Goal: Task Accomplishment & Management: Manage account settings

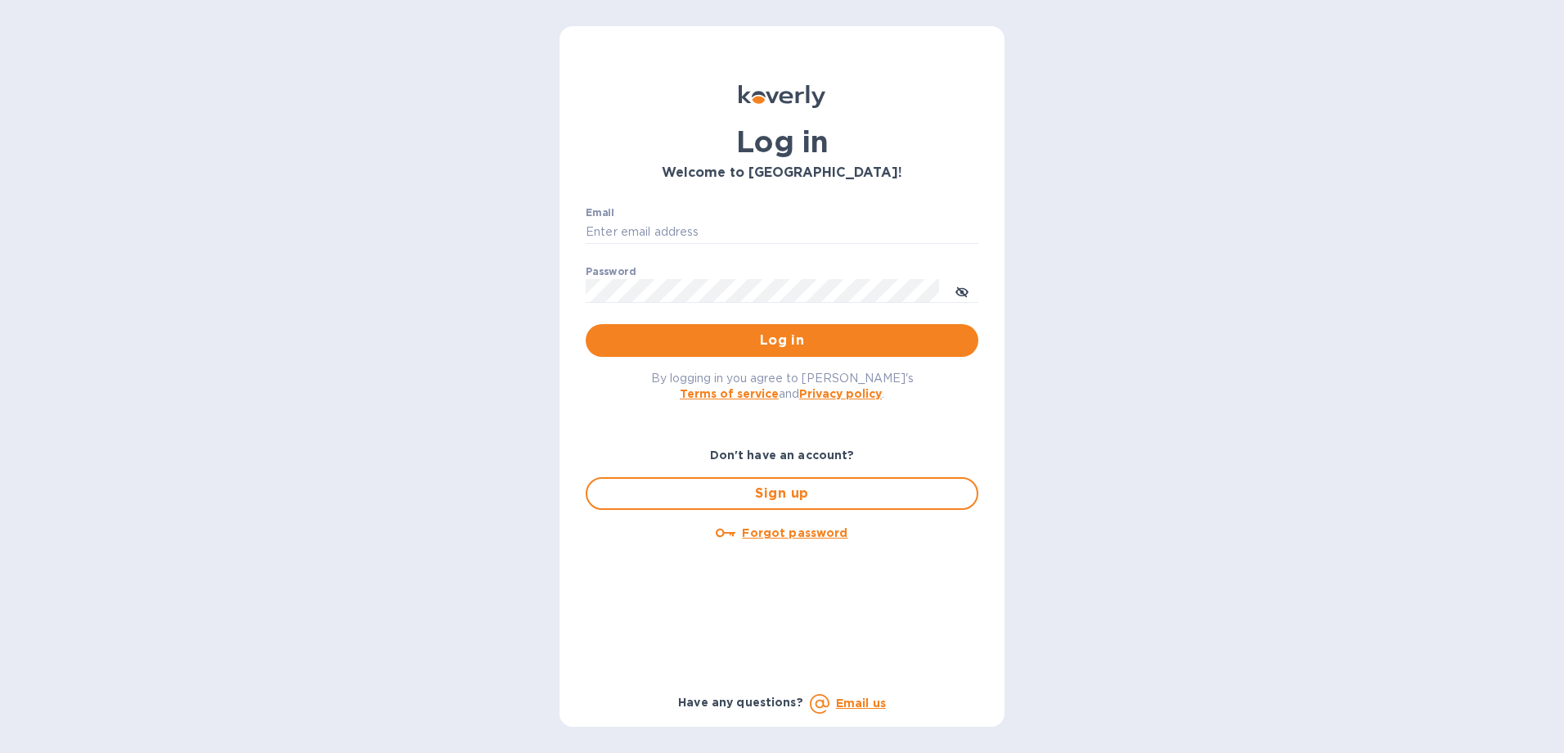
type input "[EMAIL_ADDRESS][DOMAIN_NAME]"
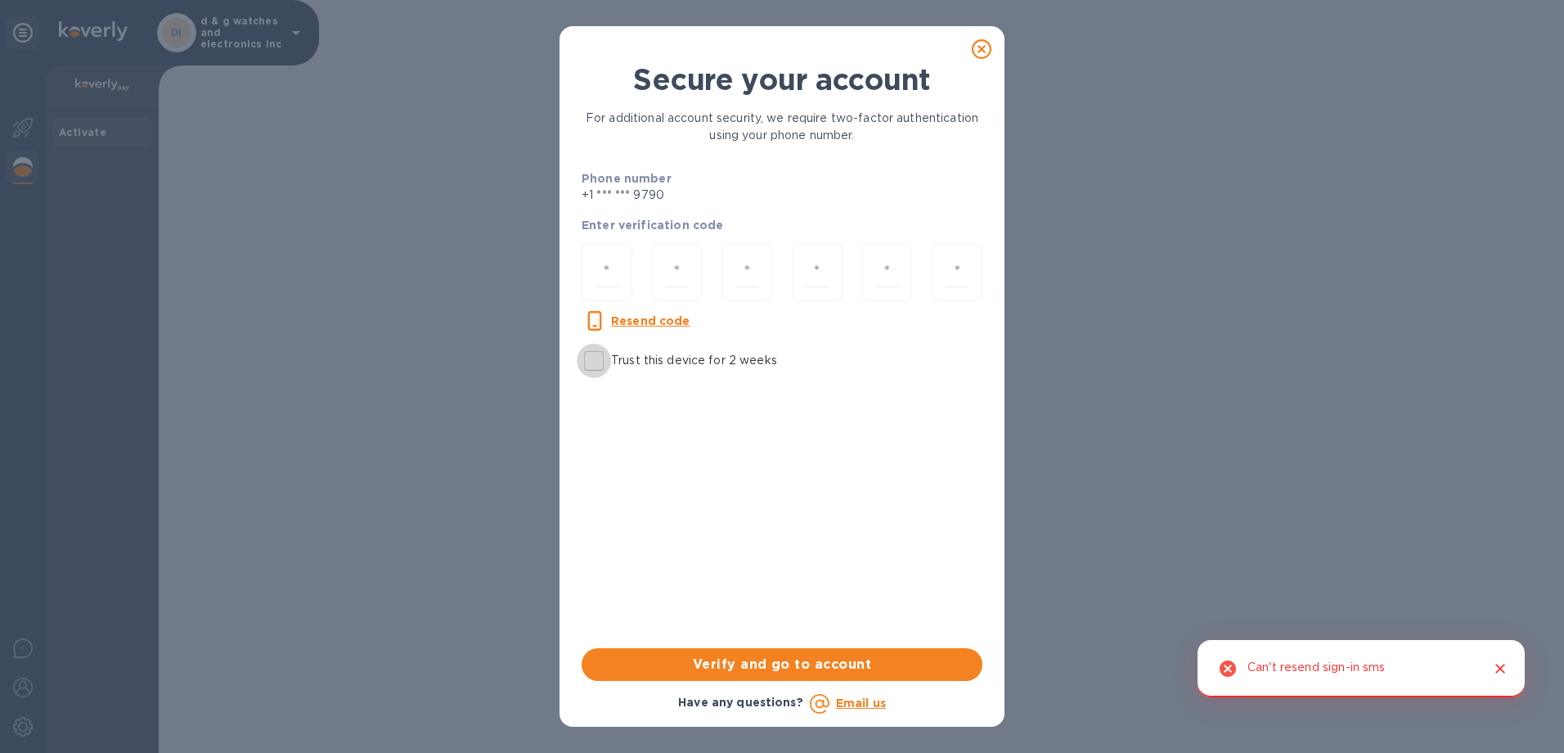
click at [596, 359] on input "Trust this device for 2 weeks" at bounding box center [594, 361] width 34 height 34
checkbox input "true"
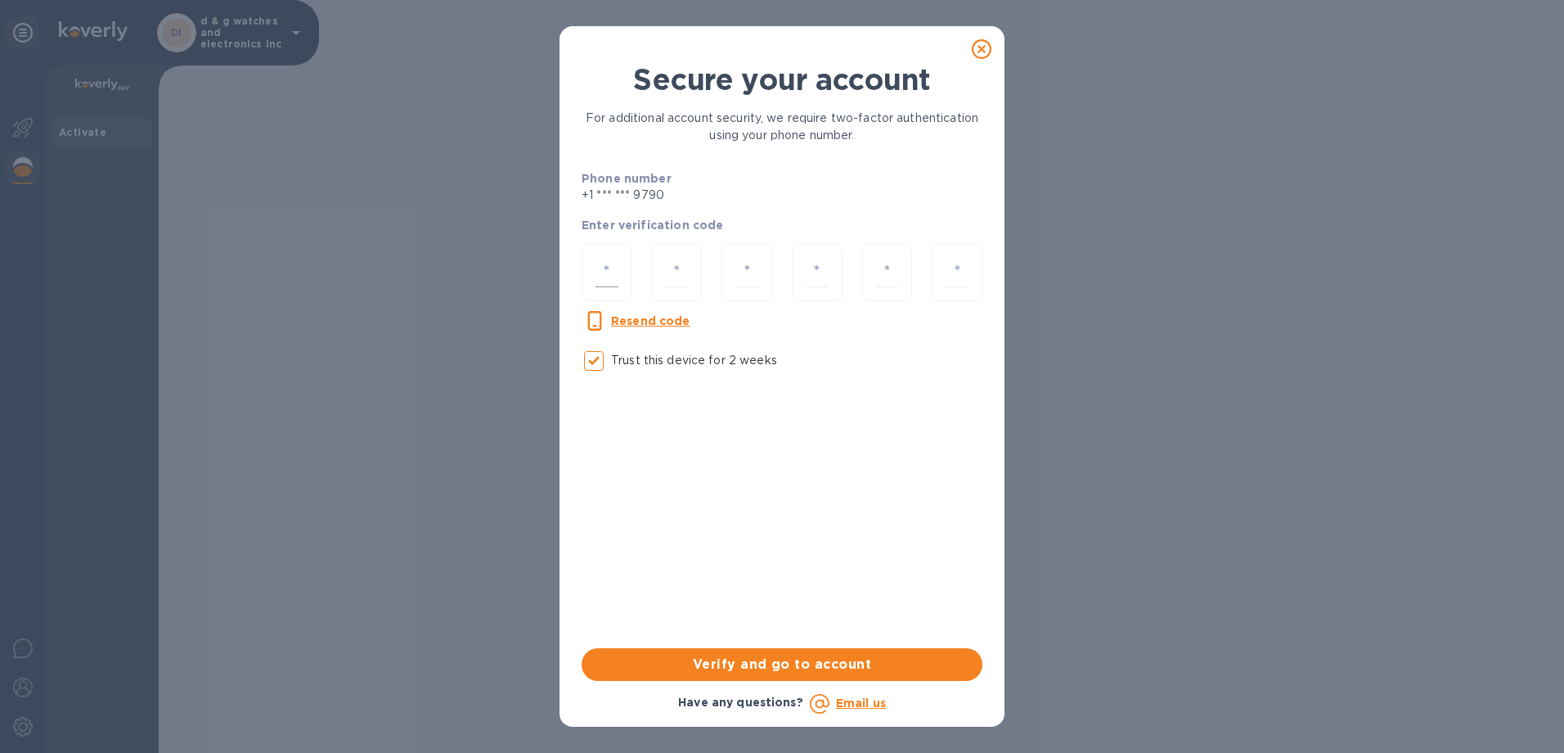
click at [623, 269] on div at bounding box center [607, 272] width 51 height 58
type input "6"
type input "9"
type input "0"
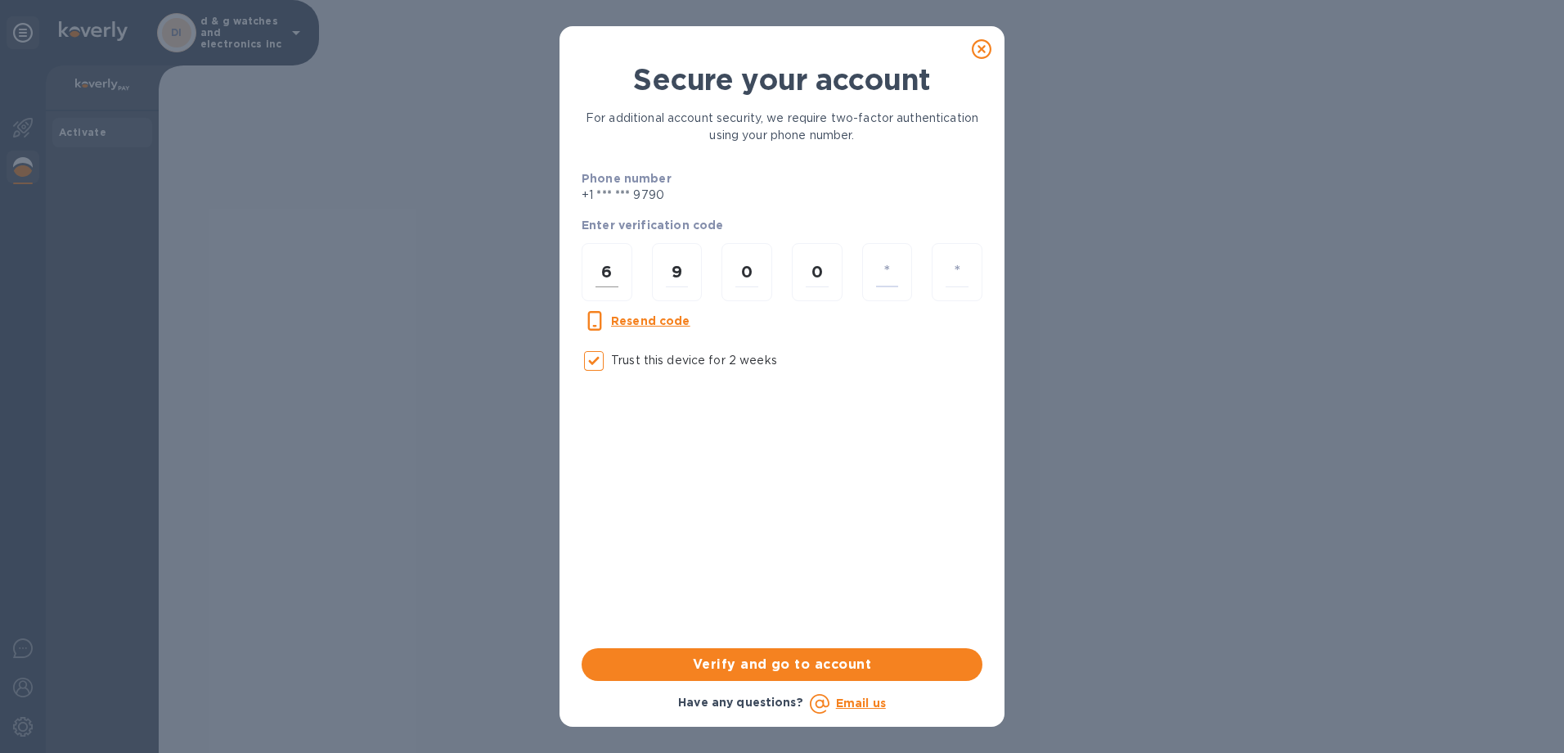
type input "0"
type input "6"
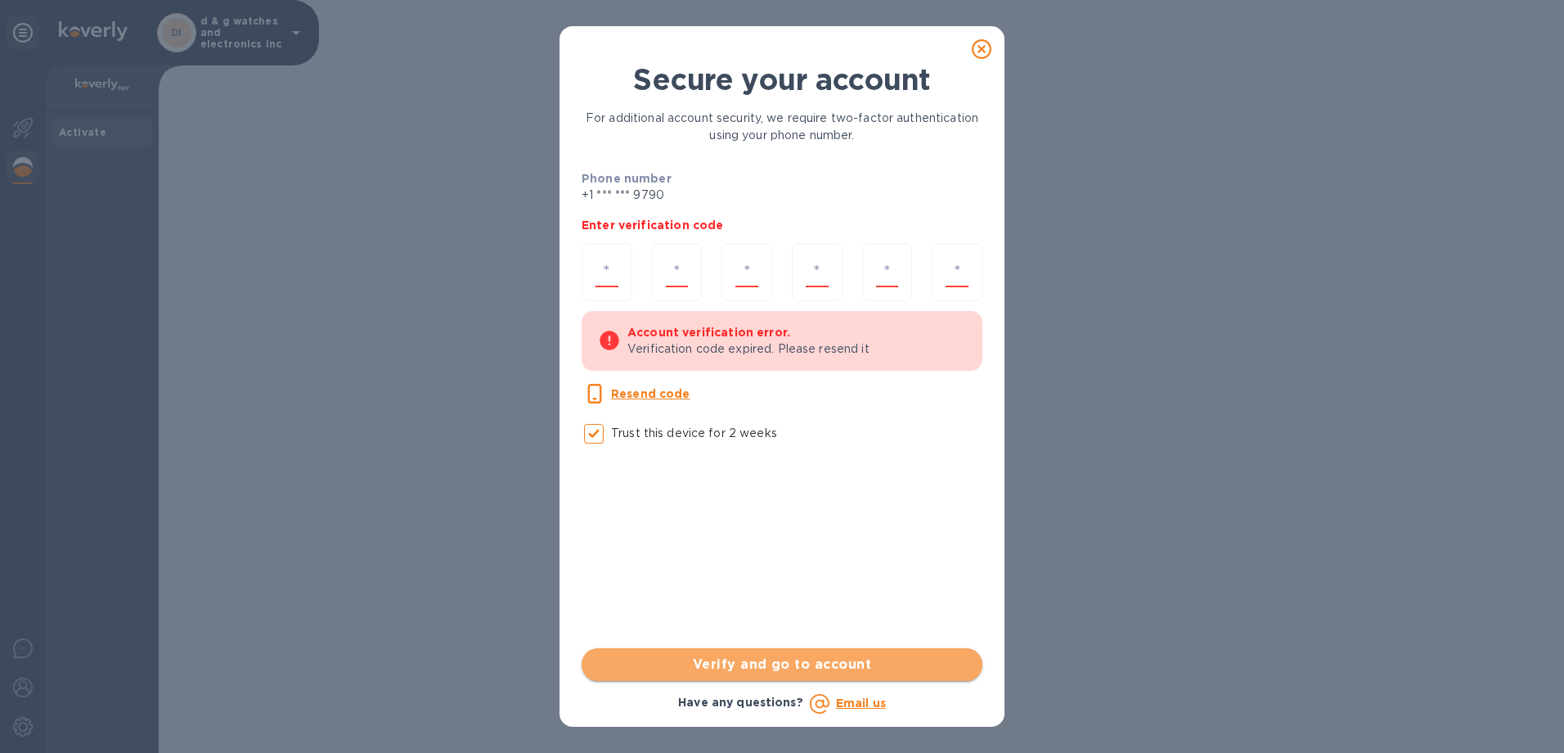
click at [765, 653] on button "Verify and go to account" at bounding box center [782, 664] width 401 height 33
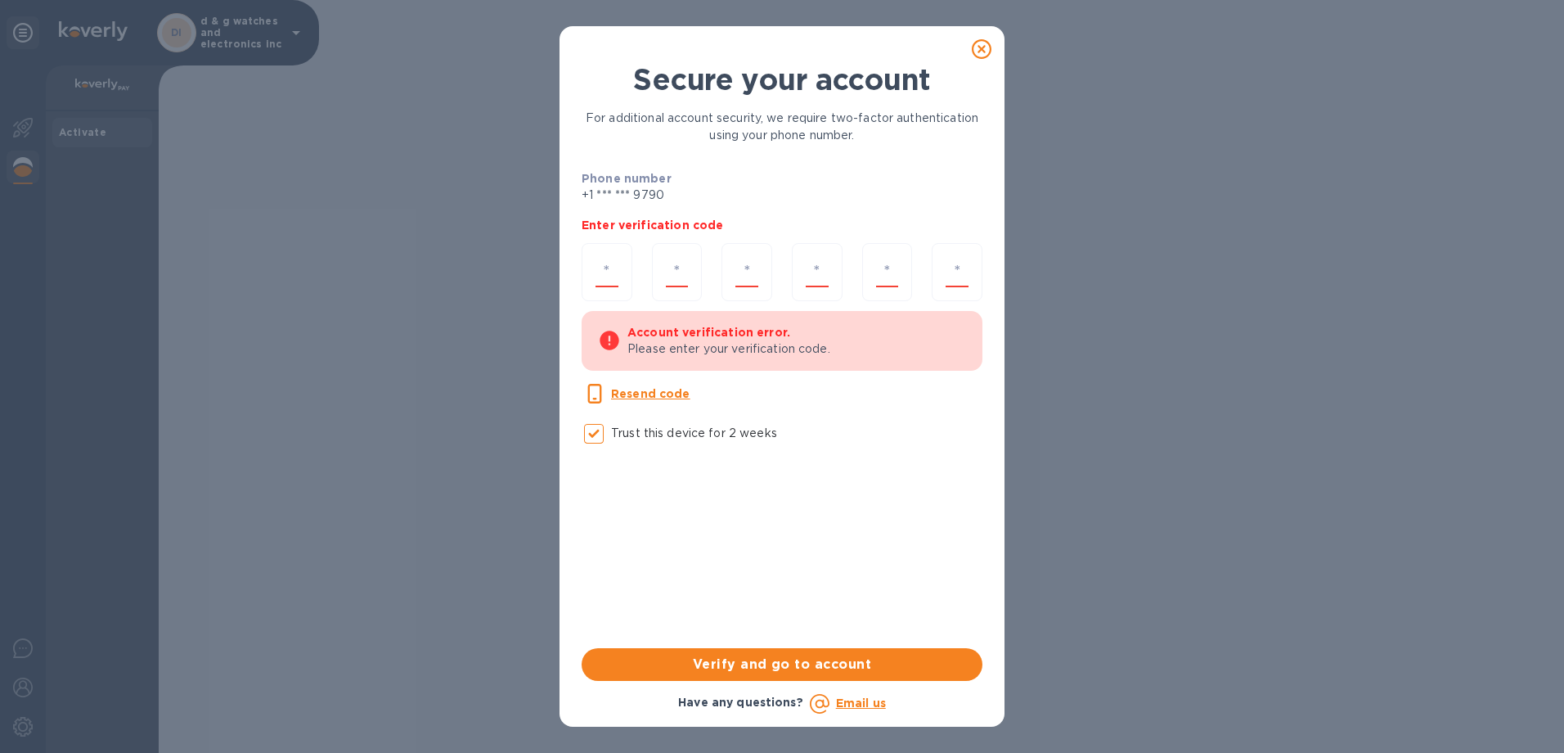
click at [659, 389] on u "Resend code" at bounding box center [650, 393] width 79 height 13
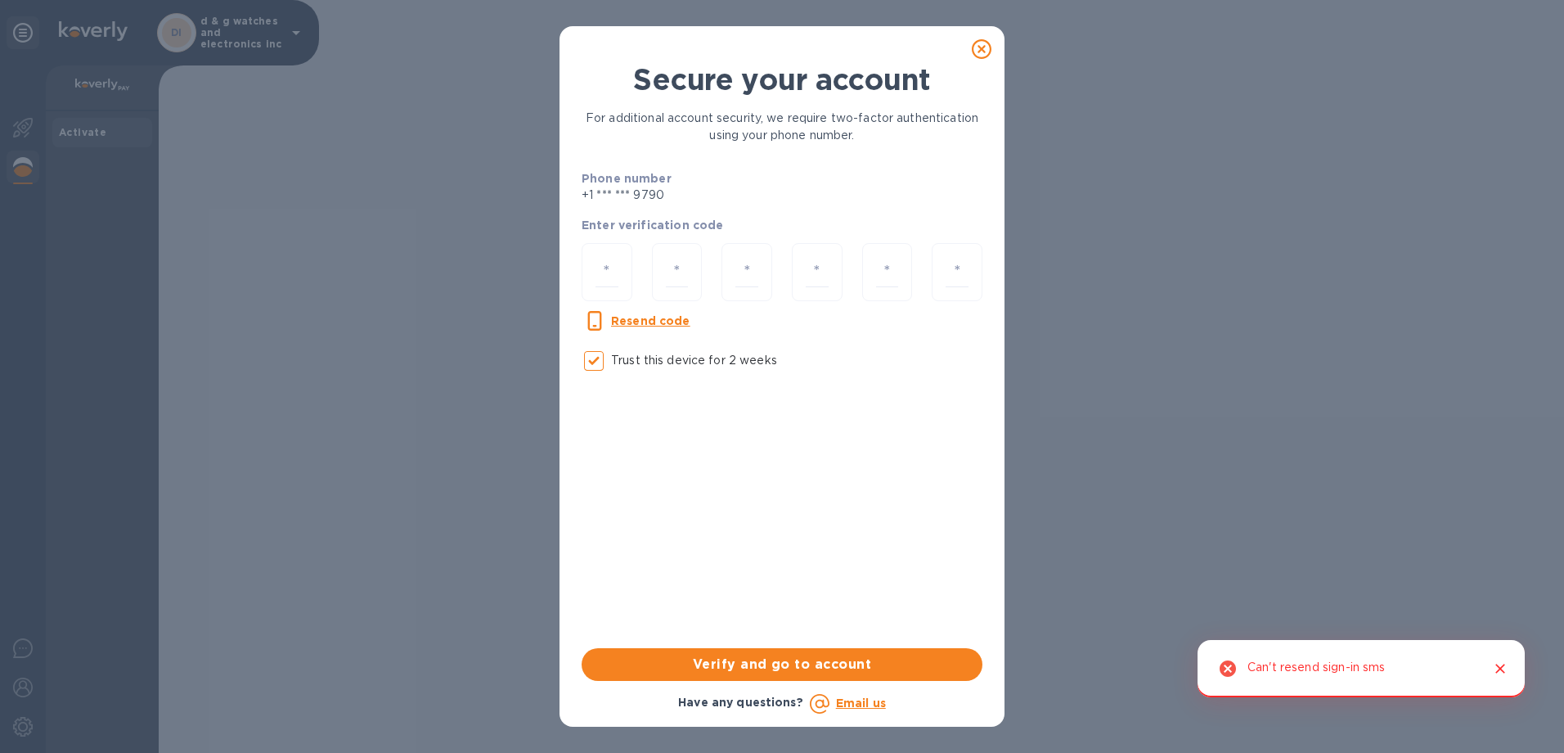
click at [1492, 665] on icon "Close" at bounding box center [1500, 668] width 16 height 16
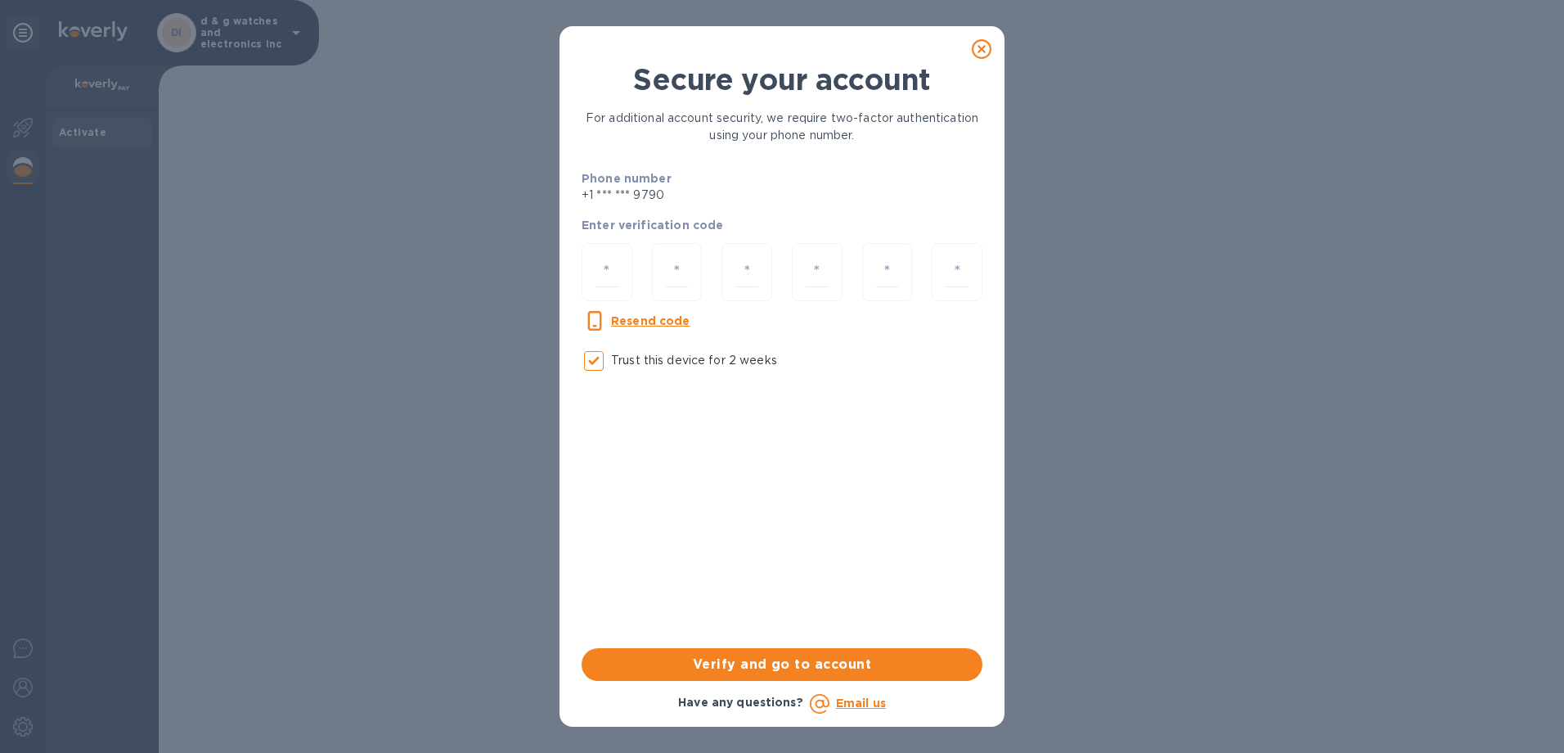
click at [982, 45] on icon at bounding box center [982, 49] width 20 height 20
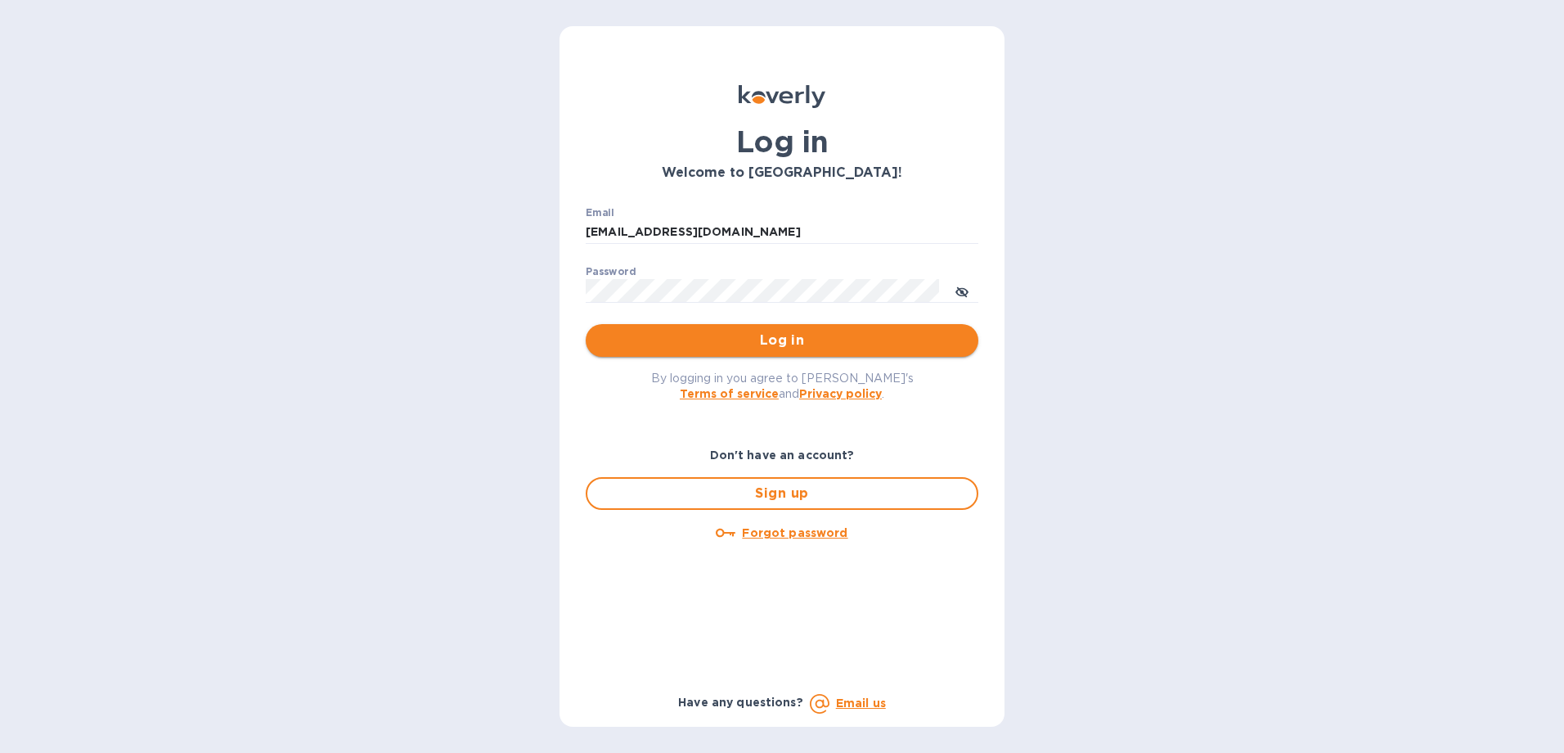
click at [819, 341] on span "Log in" at bounding box center [782, 340] width 366 height 20
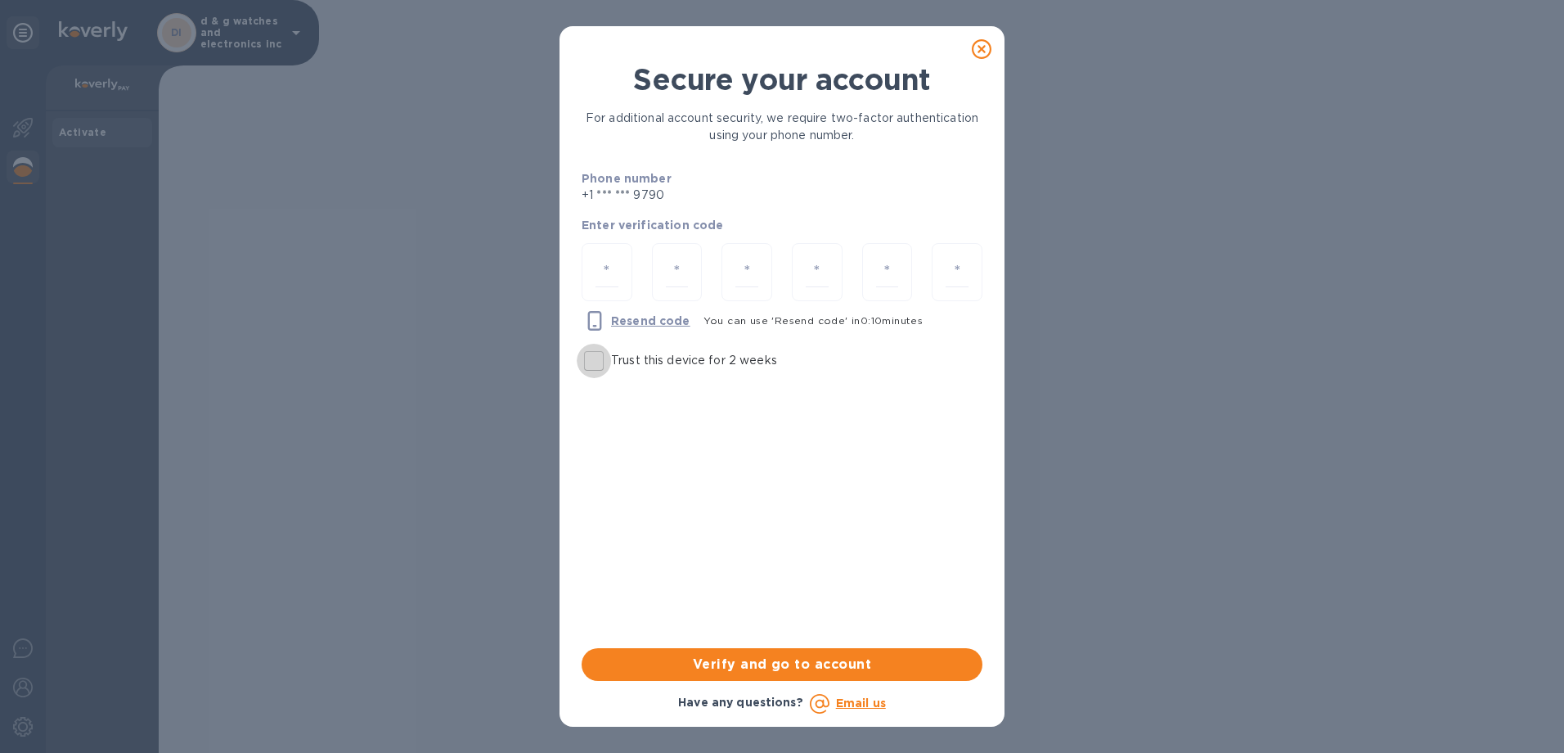
click at [595, 361] on input "Trust this device for 2 weeks" at bounding box center [594, 361] width 34 height 34
checkbox input "true"
click at [610, 275] on input "number" at bounding box center [607, 272] width 23 height 30
type input "8"
type input "9"
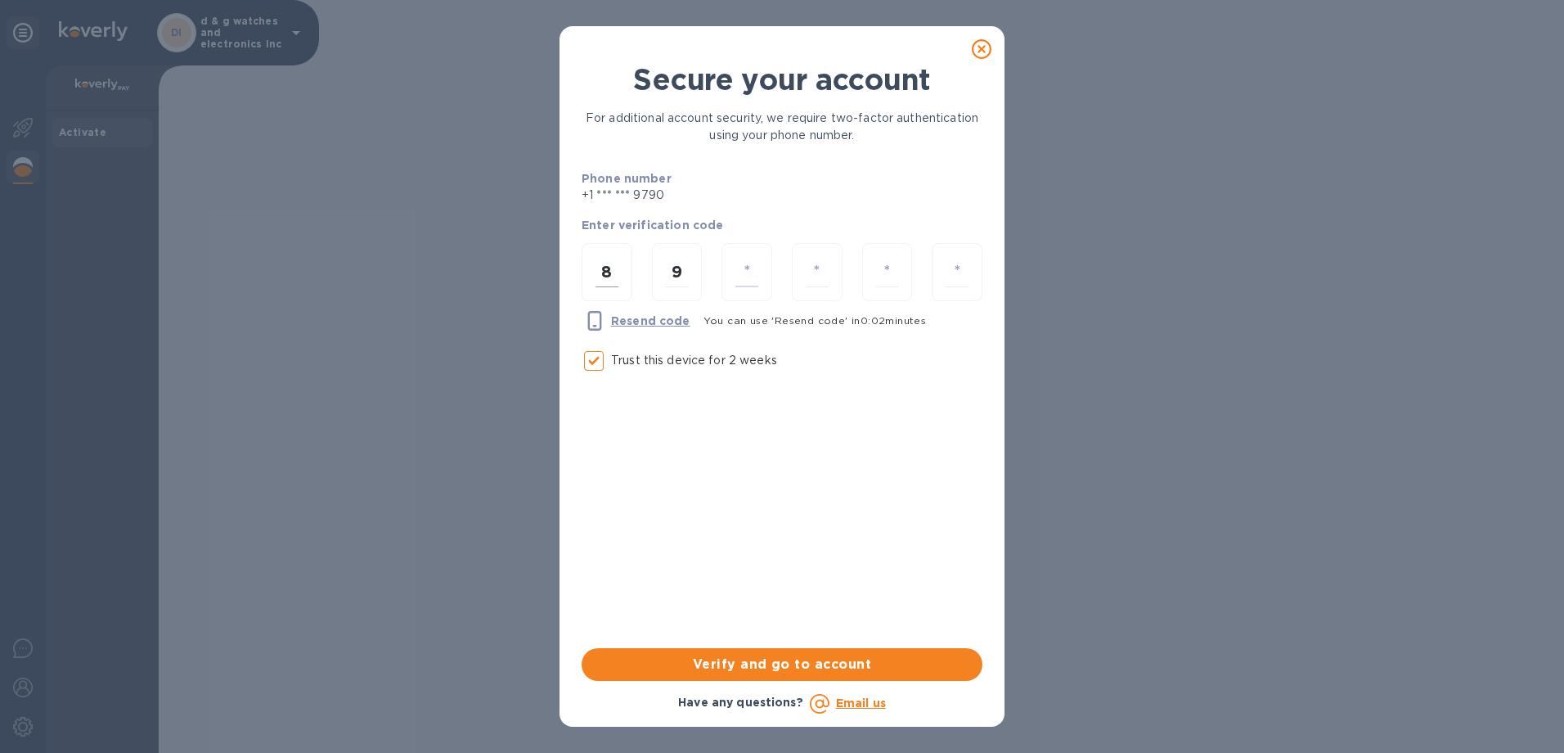
type input "9"
type input "8"
type input "6"
type input "0"
click at [797, 656] on span "Verify and go to account" at bounding box center [782, 664] width 375 height 20
